Goal: Task Accomplishment & Management: Manage account settings

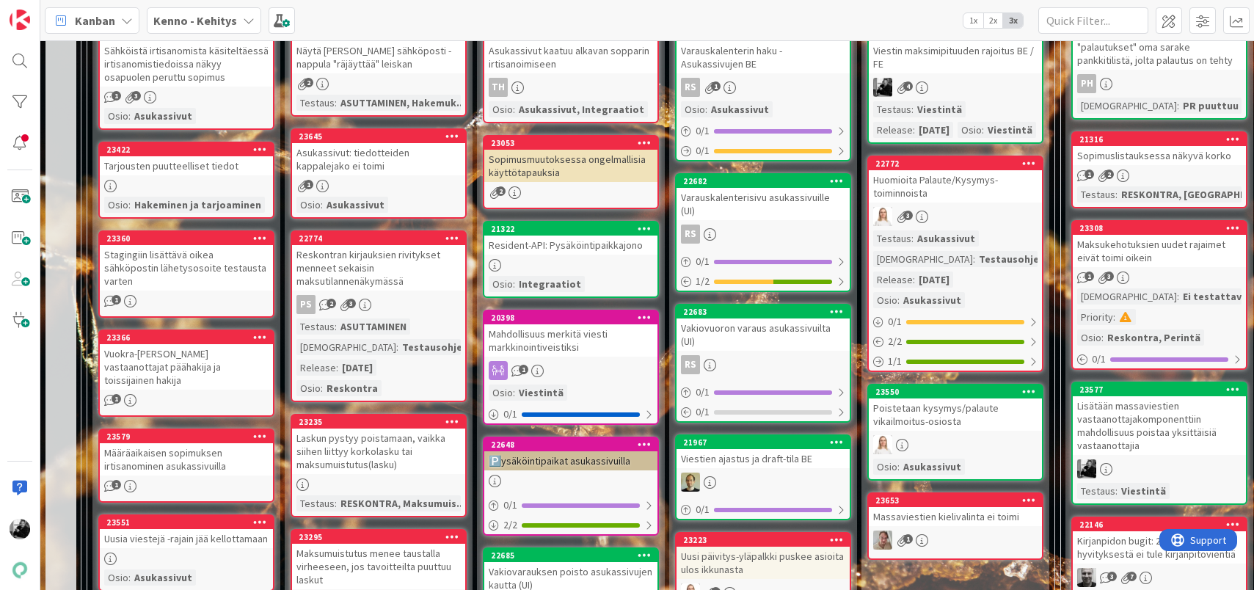
scroll to position [514, 0]
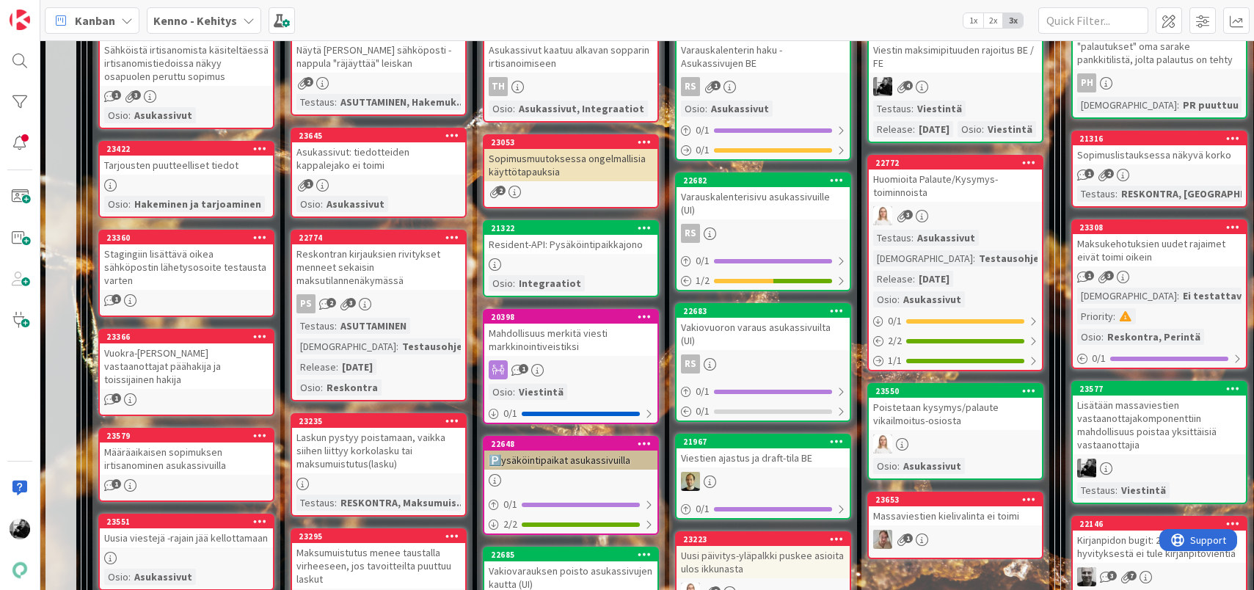
click at [588, 246] on div "Resident-API: Pysäköintipaikkajono" at bounding box center [570, 244] width 173 height 19
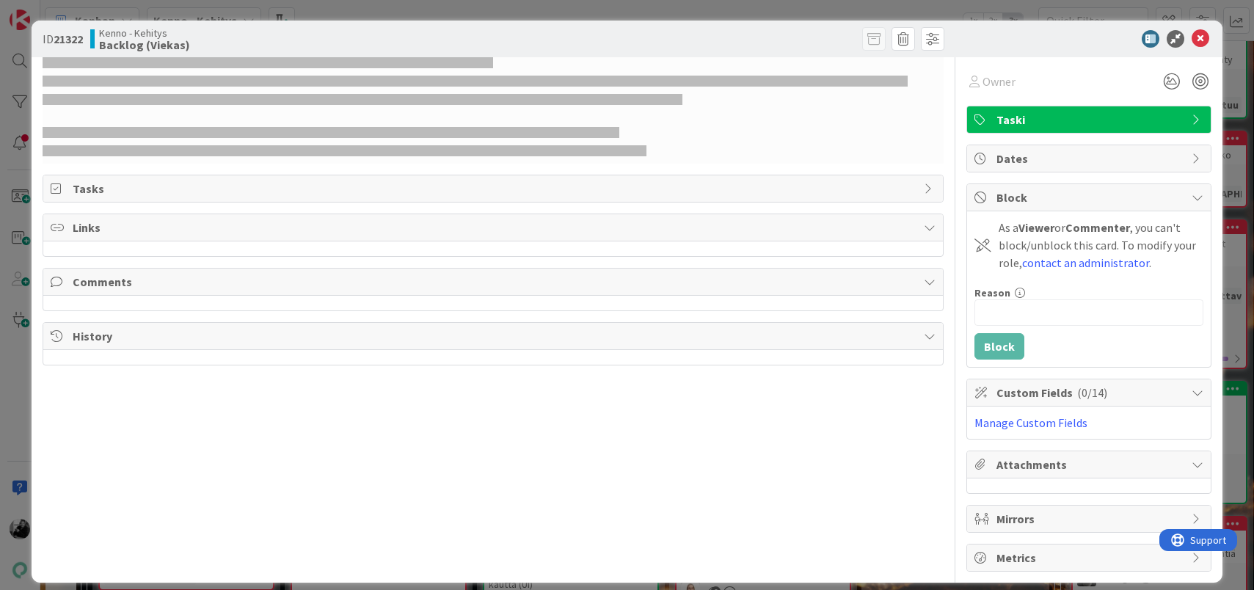
select select "javascript"
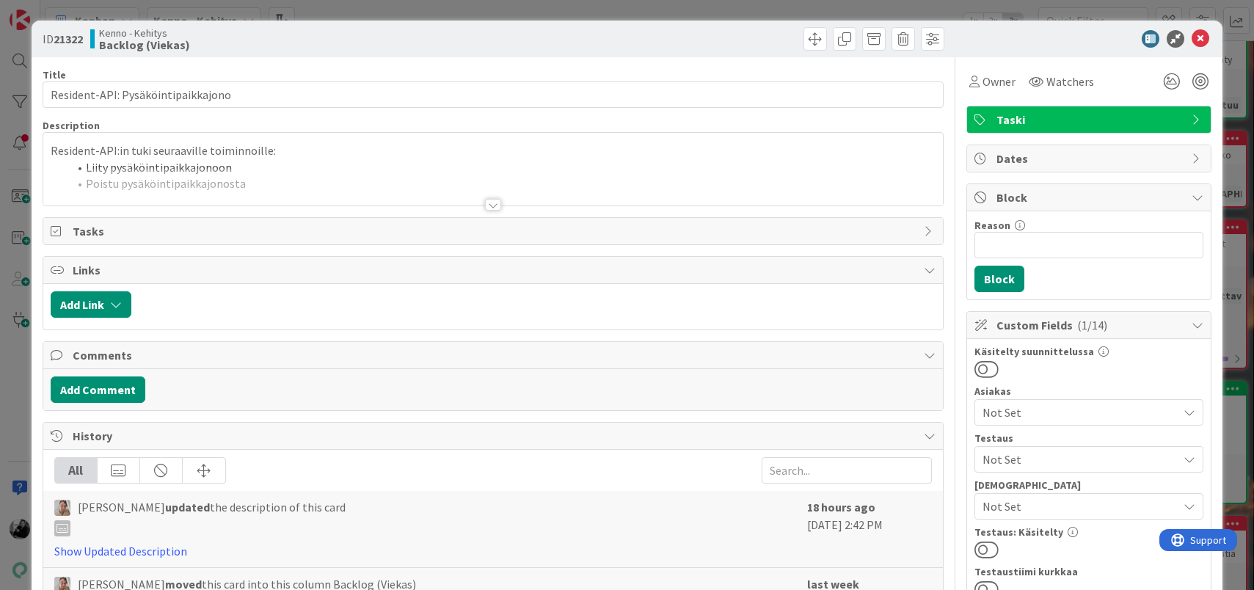
click at [492, 207] on div at bounding box center [493, 205] width 16 height 12
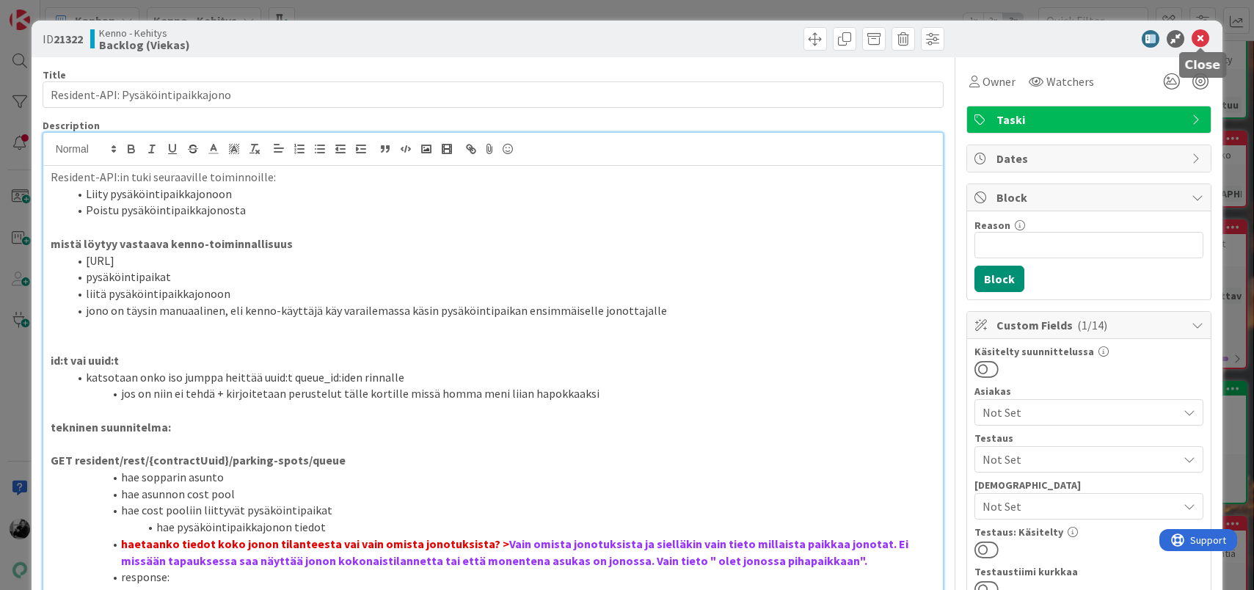
click at [1198, 37] on icon at bounding box center [1200, 39] width 18 height 18
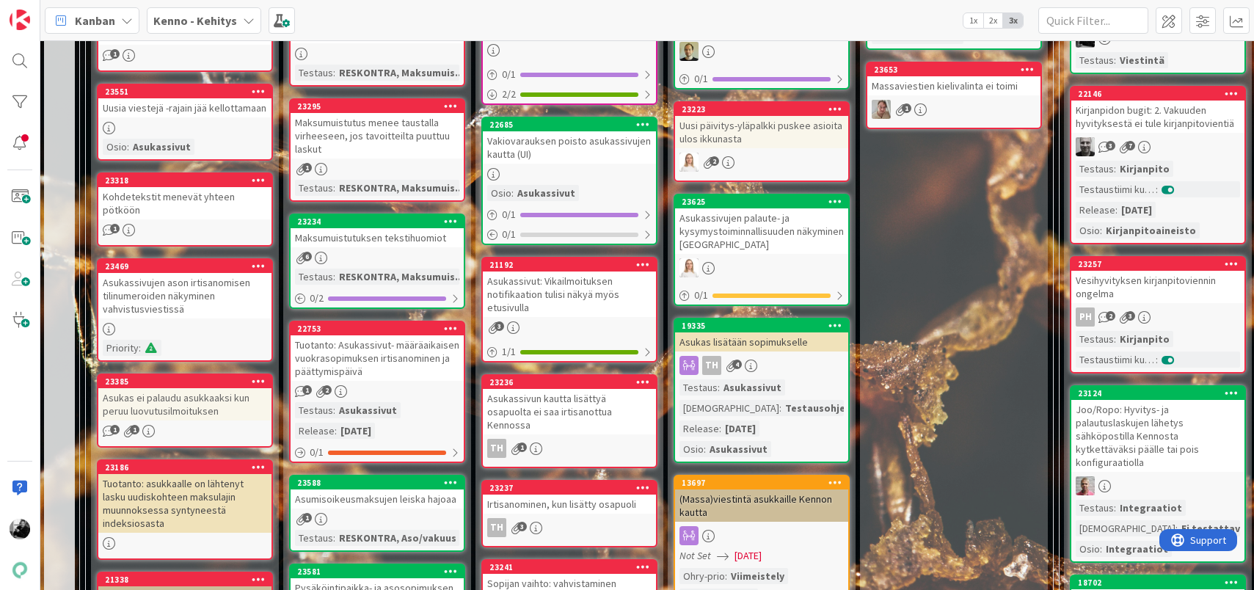
scroll to position [952, 1]
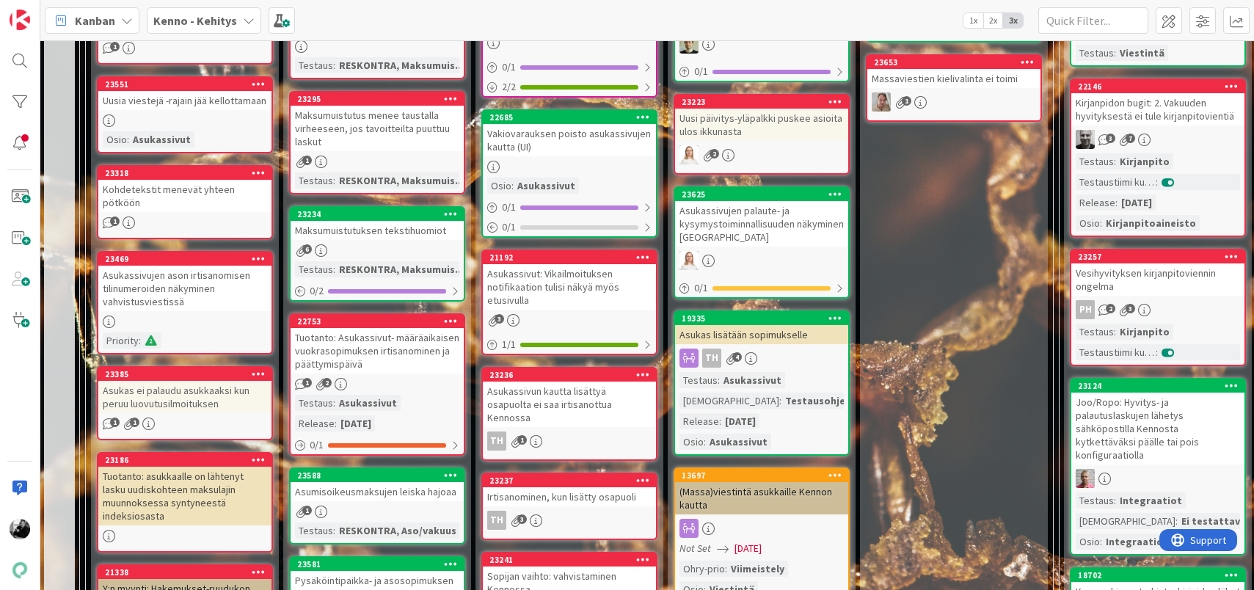
click at [501, 294] on div "Asukassivut: Vikailmoituksen notifikaation tulisi näkyä myös etusivulla" at bounding box center [569, 286] width 173 height 45
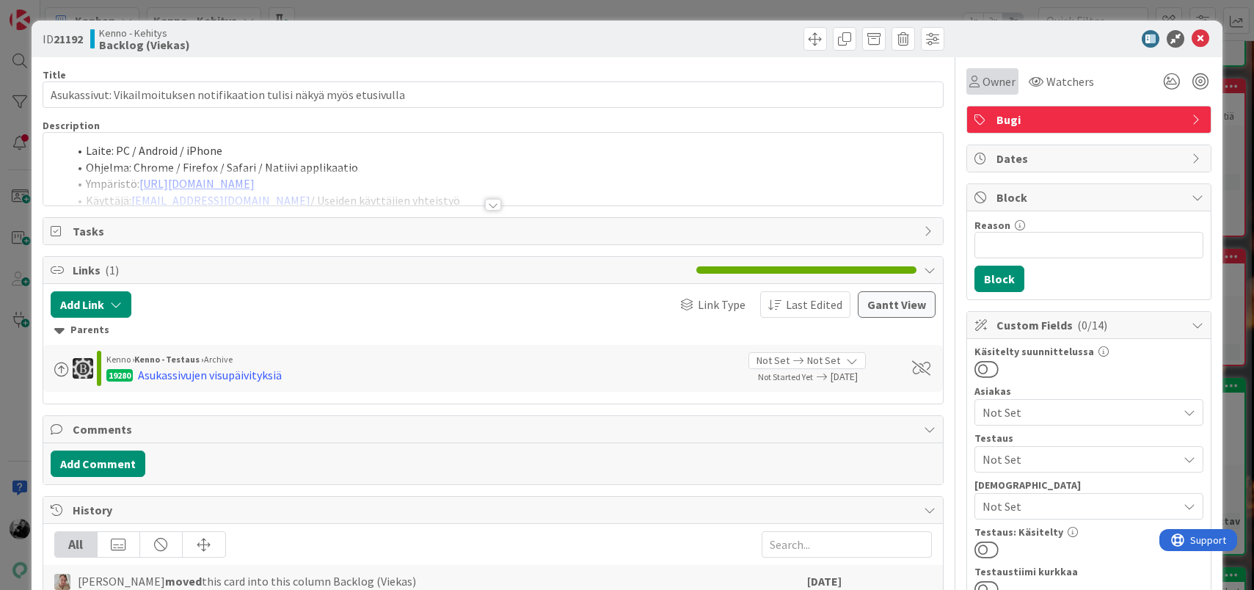
click at [990, 77] on span "Owner" at bounding box center [998, 82] width 33 height 18
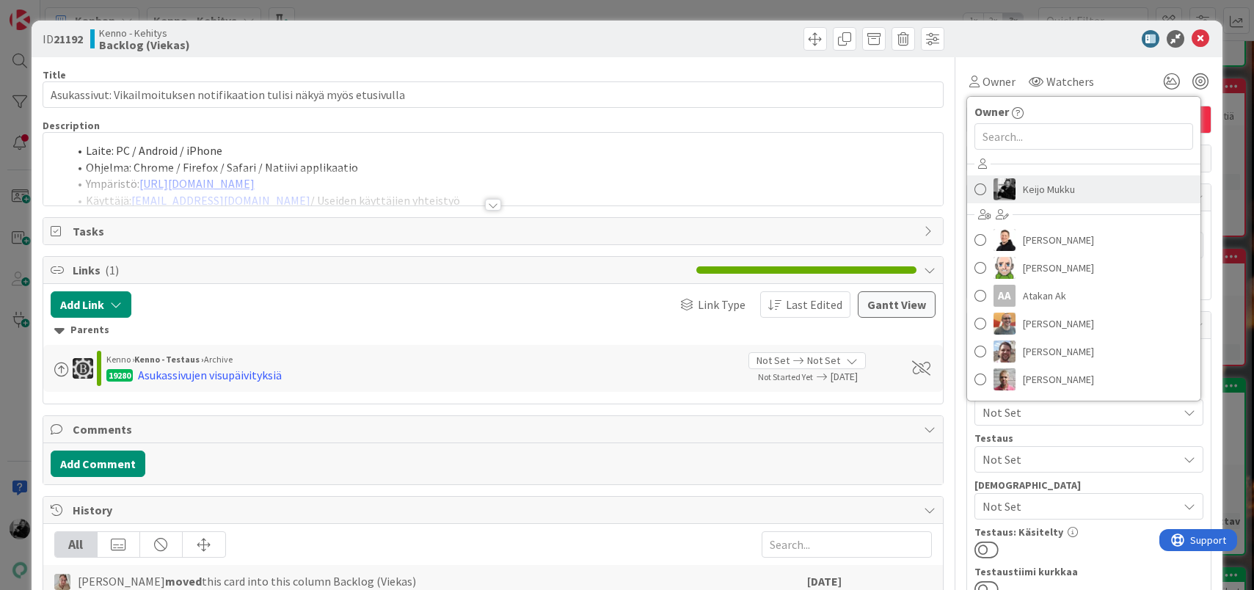
click at [1035, 197] on span "Keijo Mukku" at bounding box center [1049, 189] width 52 height 22
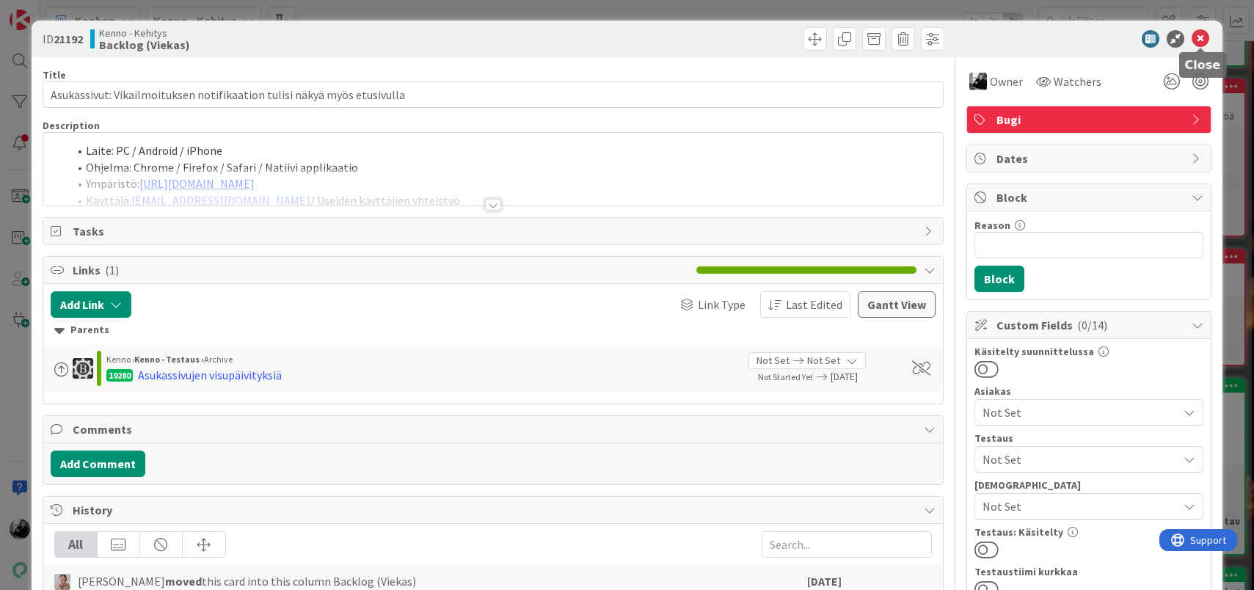
click at [1197, 40] on icon at bounding box center [1200, 39] width 18 height 18
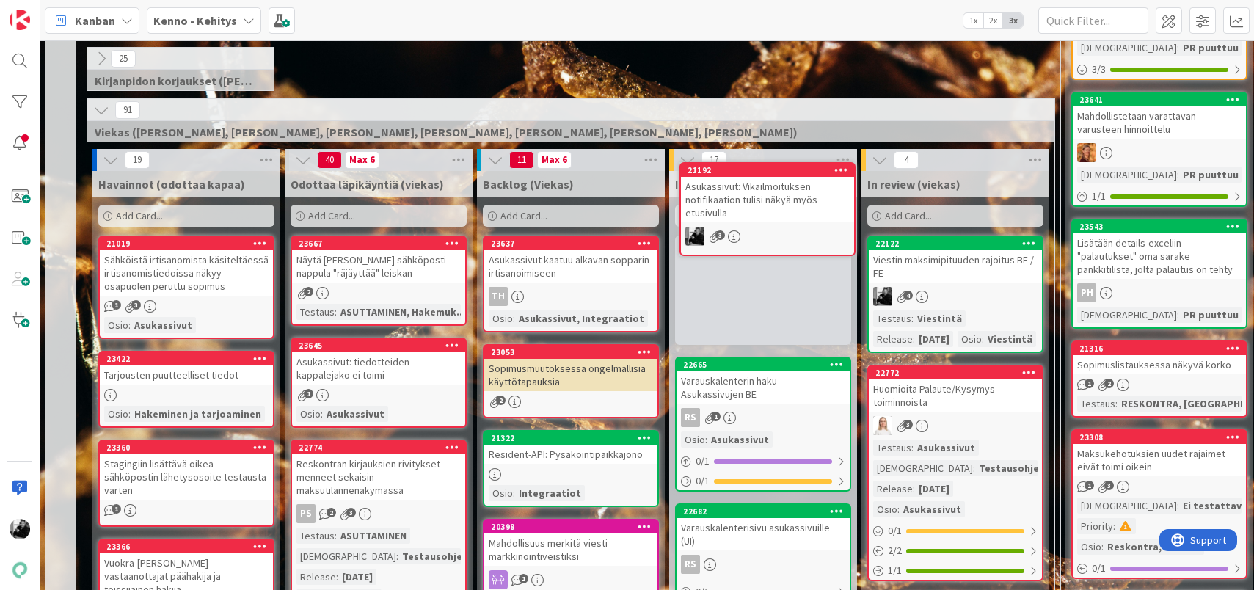
scroll to position [249, 0]
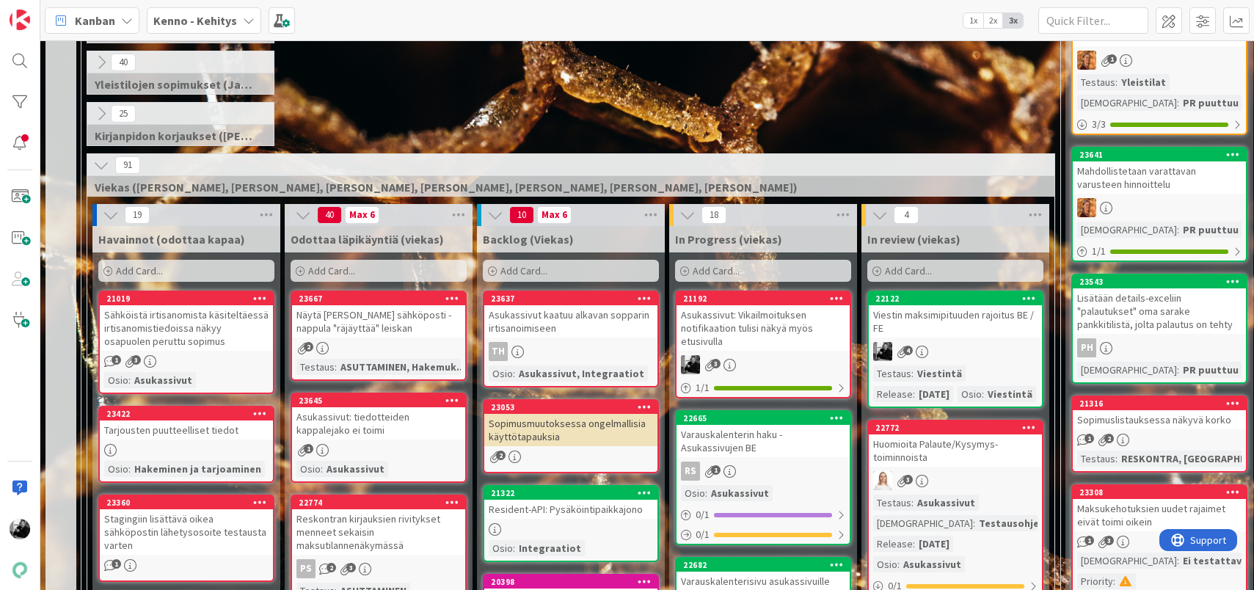
drag, startPoint x: 557, startPoint y: 373, endPoint x: 474, endPoint y: 3, distance: 379.0
